Goal: Check status

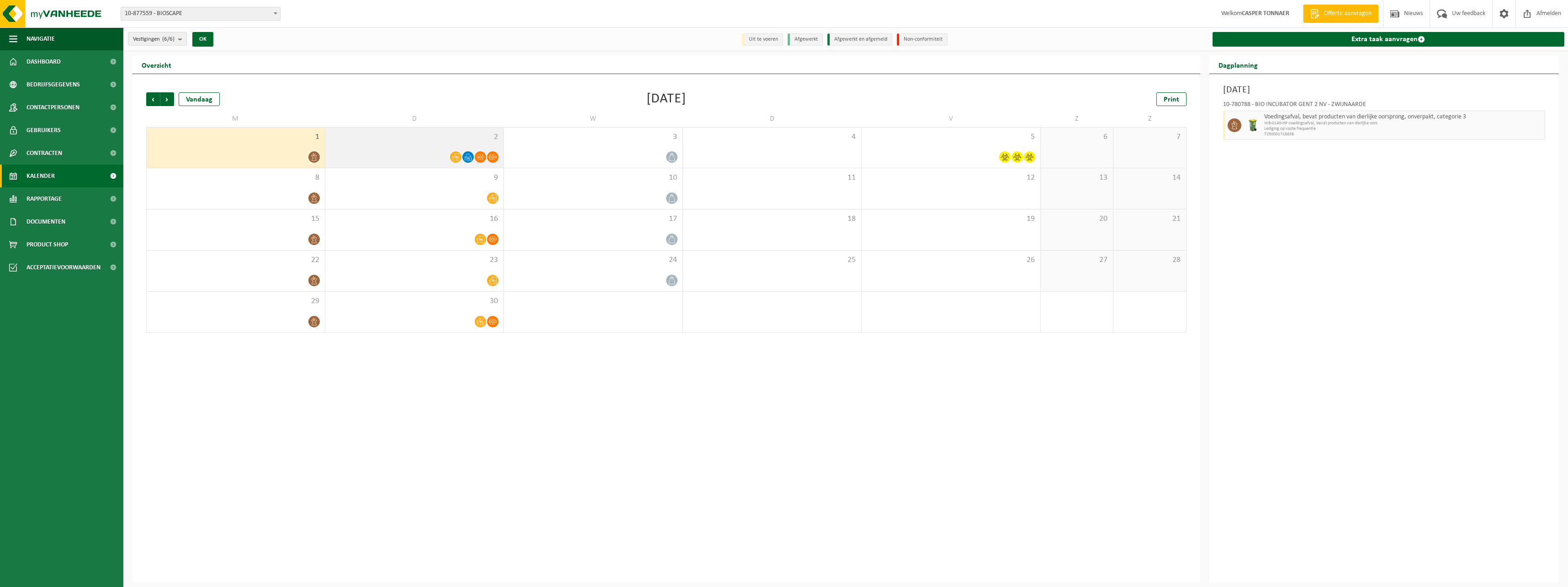
click at [441, 136] on span "2" at bounding box center [415, 137] width 169 height 10
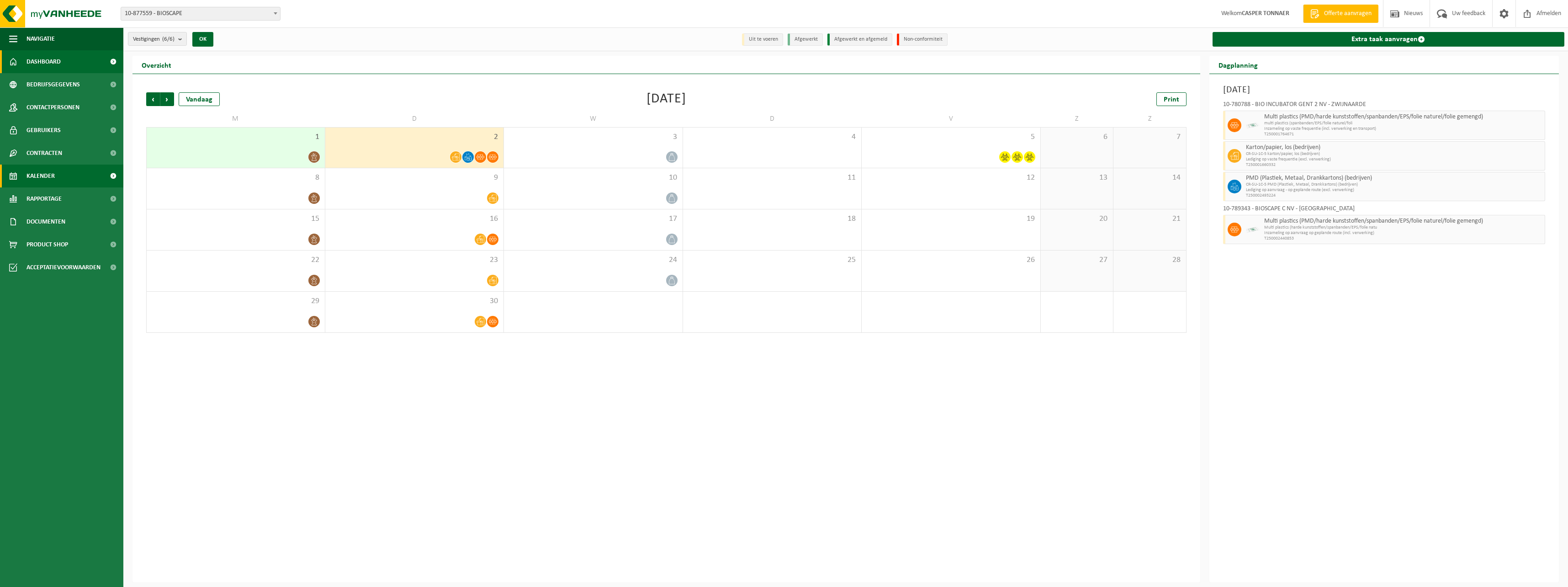
click at [82, 63] on link "Dashboard" at bounding box center [61, 62] width 124 height 23
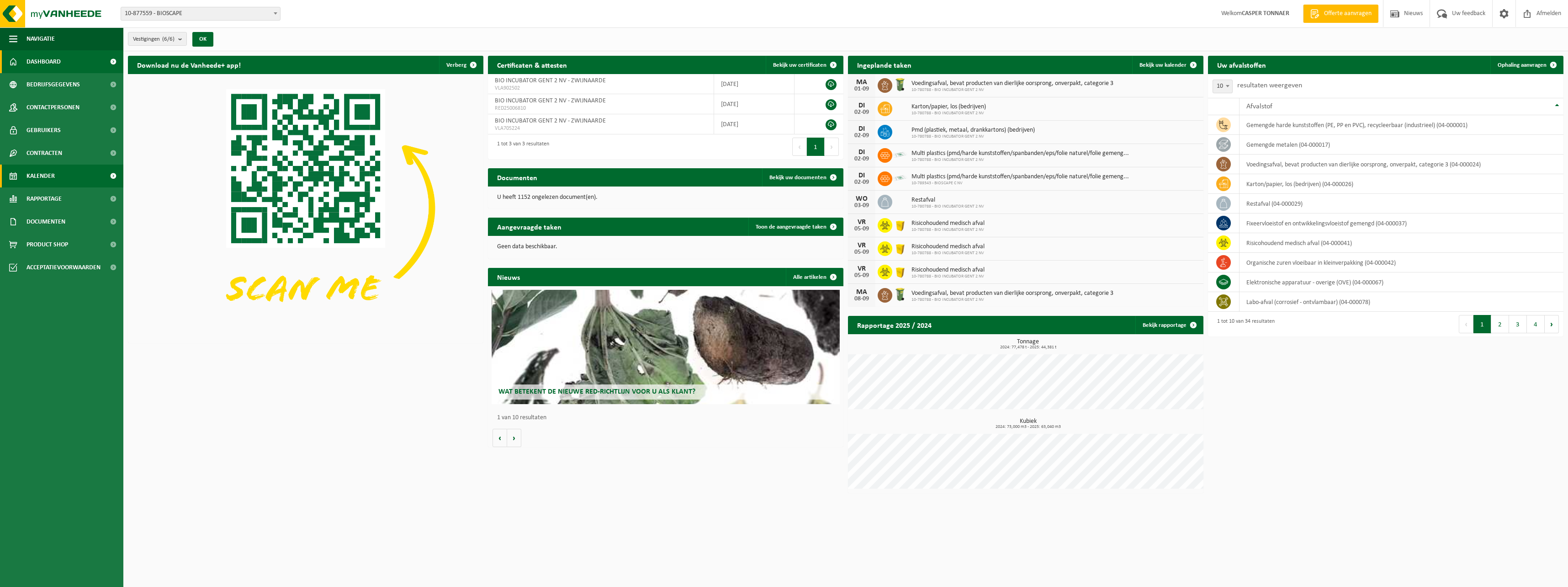
click at [56, 183] on link "Kalender" at bounding box center [61, 176] width 124 height 23
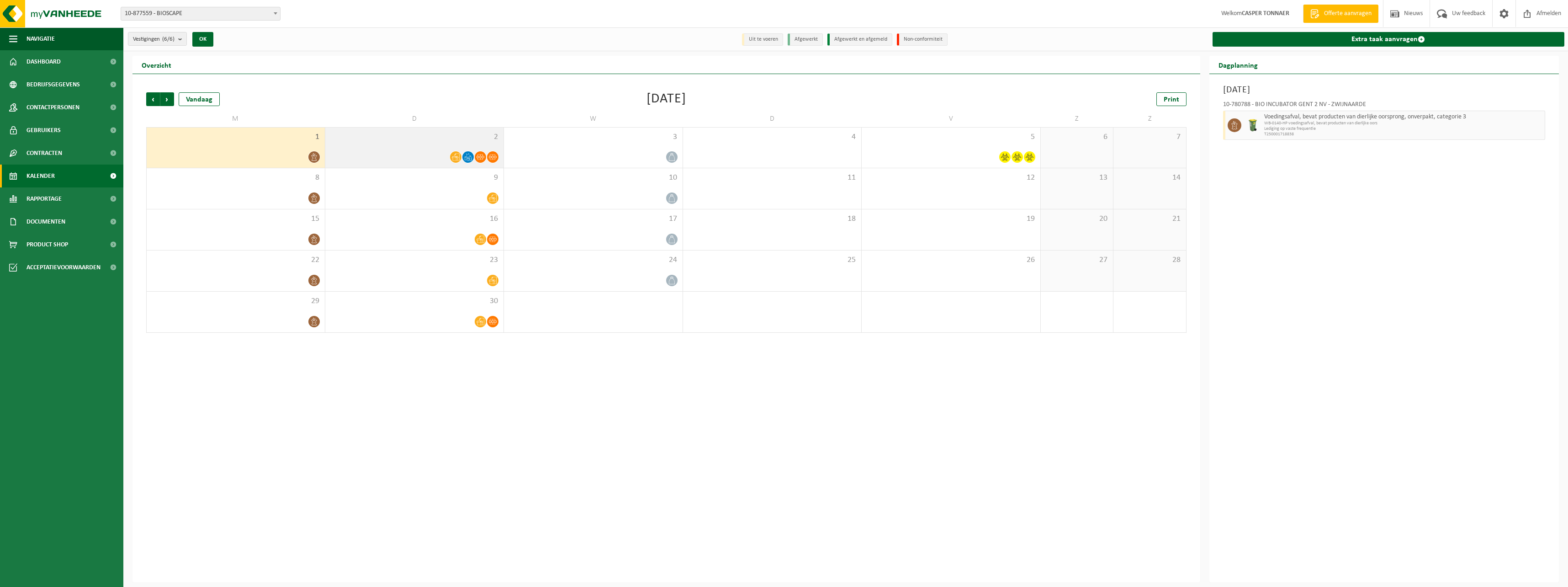
click at [451, 147] on div "2" at bounding box center [414, 147] width 178 height 40
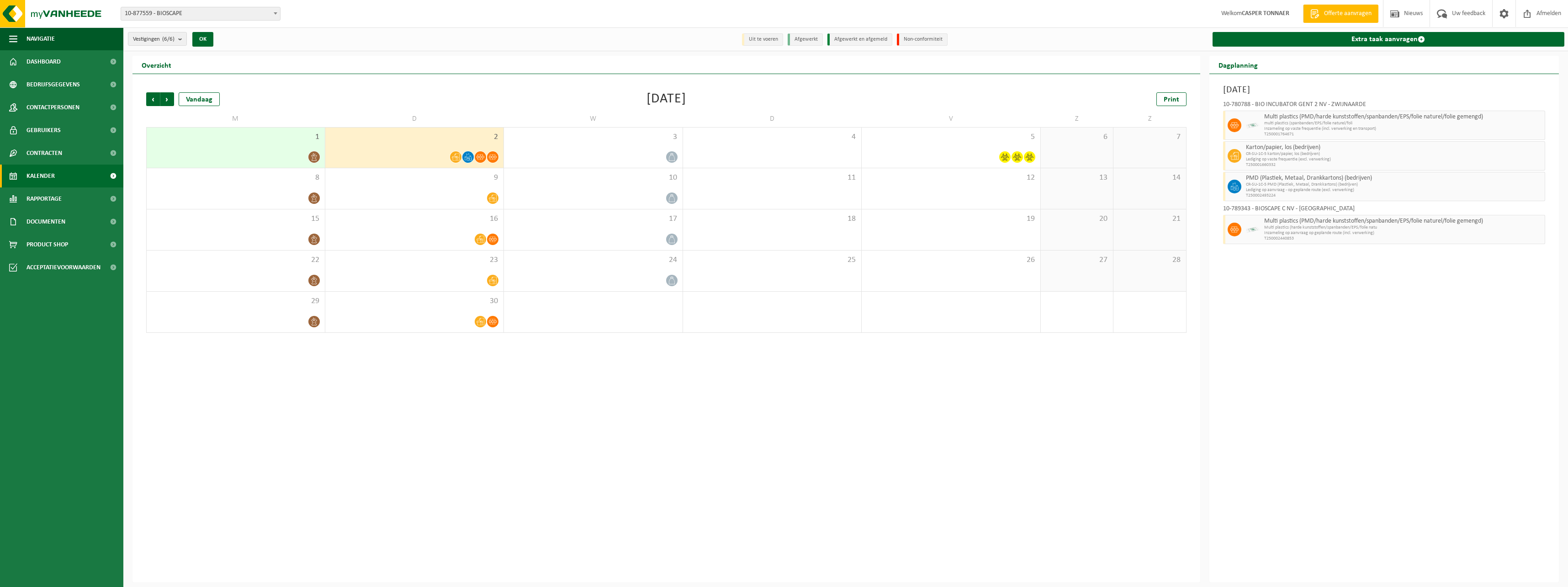
click at [1296, 232] on span "Inzameling op aanvraag op geplande route (incl. verwerking)" at bounding box center [1404, 233] width 279 height 5
drag, startPoint x: 1296, startPoint y: 232, endPoint x: 1311, endPoint y: 297, distance: 66.7
click at [1311, 297] on div "Dinsdag 2 september 2025 10-780788 - BIO INCUBATOR GENT 2 NV - ZWIJNAARDE Multi…" at bounding box center [1384, 328] width 350 height 508
